Goal: Information Seeking & Learning: Find specific fact

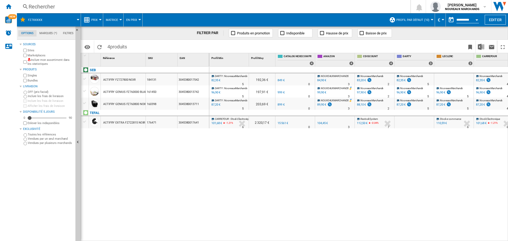
click at [58, 5] on div "Rechercher" at bounding box center [213, 6] width 368 height 7
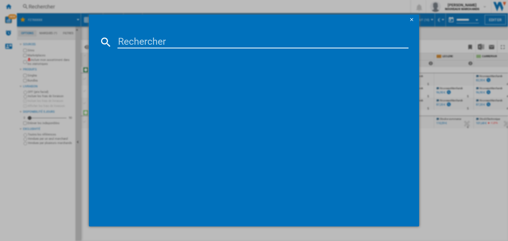
click at [145, 42] on input at bounding box center [263, 42] width 291 height 13
paste input "3045380016620"
type input "3045380016620"
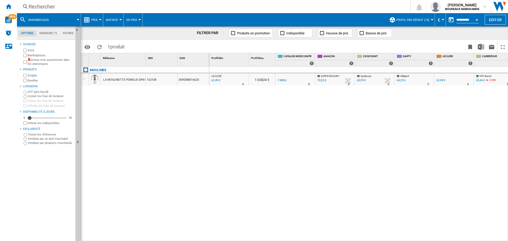
click at [94, 8] on div "Rechercher" at bounding box center [213, 6] width 368 height 7
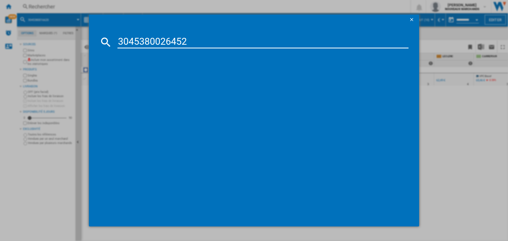
type input "3045380026452"
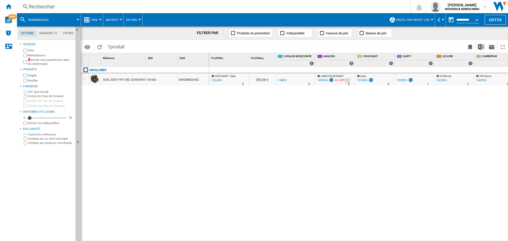
click at [95, 4] on div "Rechercher" at bounding box center [213, 6] width 368 height 7
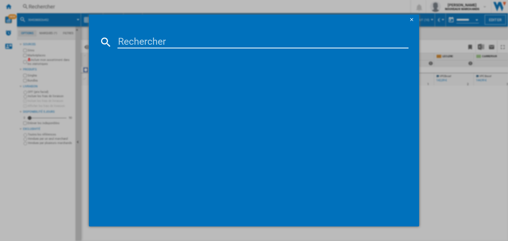
click at [157, 39] on input at bounding box center [263, 42] width 291 height 13
type input "EZ855D20"
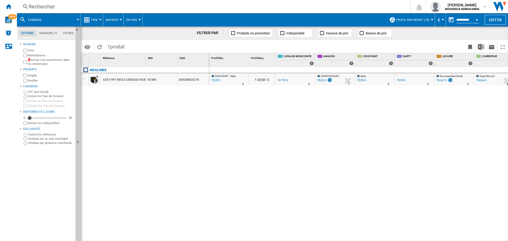
click at [215, 79] on div "75,99 €" at bounding box center [216, 80] width 10 height 5
click at [402, 80] on div "79,99 €" at bounding box center [401, 80] width 9 height 3
click at [56, 4] on div "Rechercher" at bounding box center [213, 6] width 368 height 7
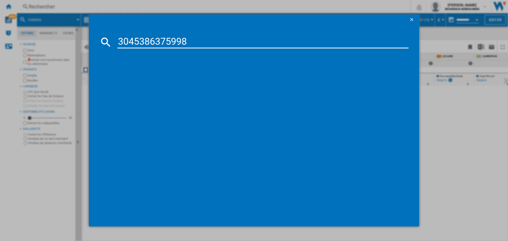
type input "3045386375998"
